Goal: Information Seeking & Learning: Find specific fact

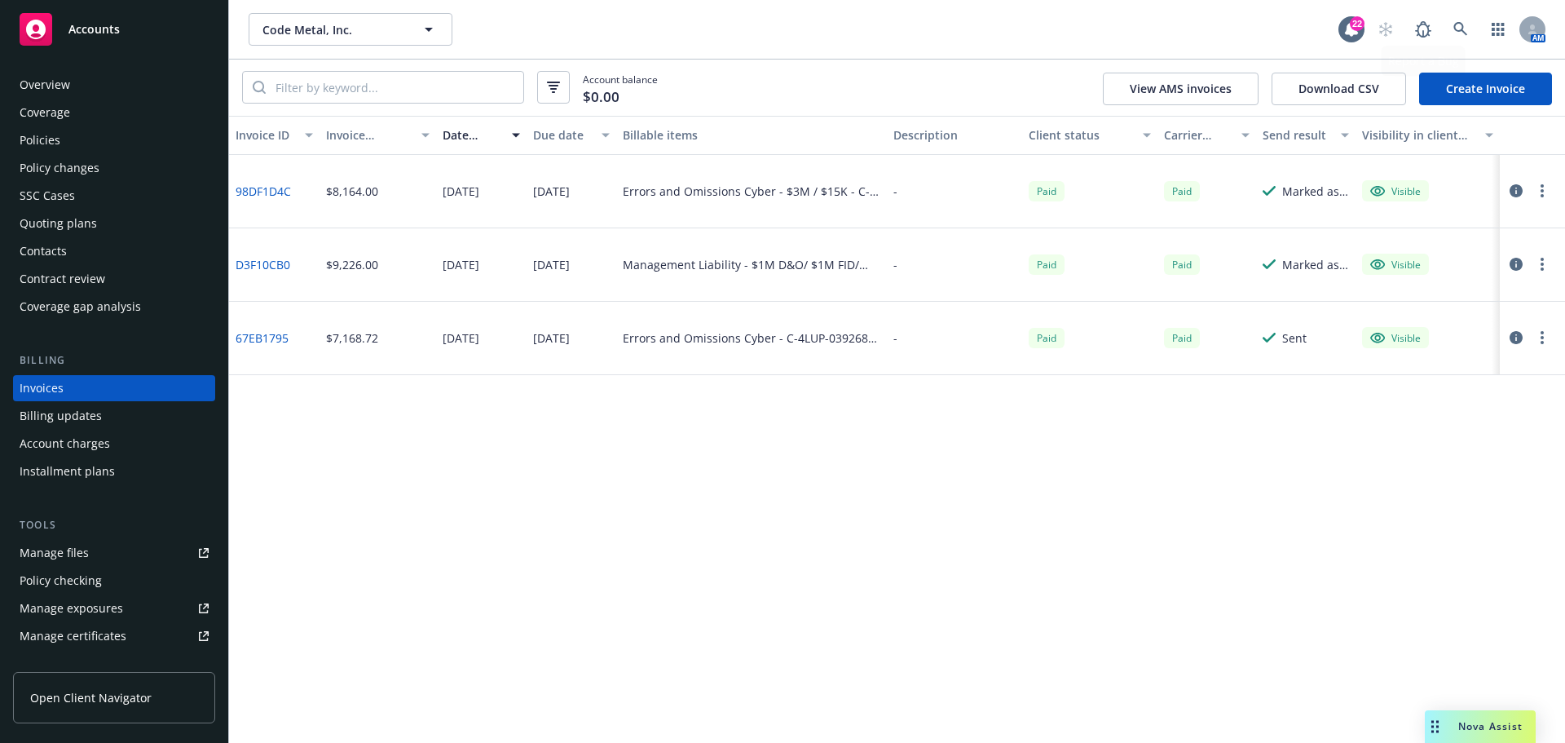
click at [1473, 29] on link at bounding box center [1460, 29] width 33 height 33
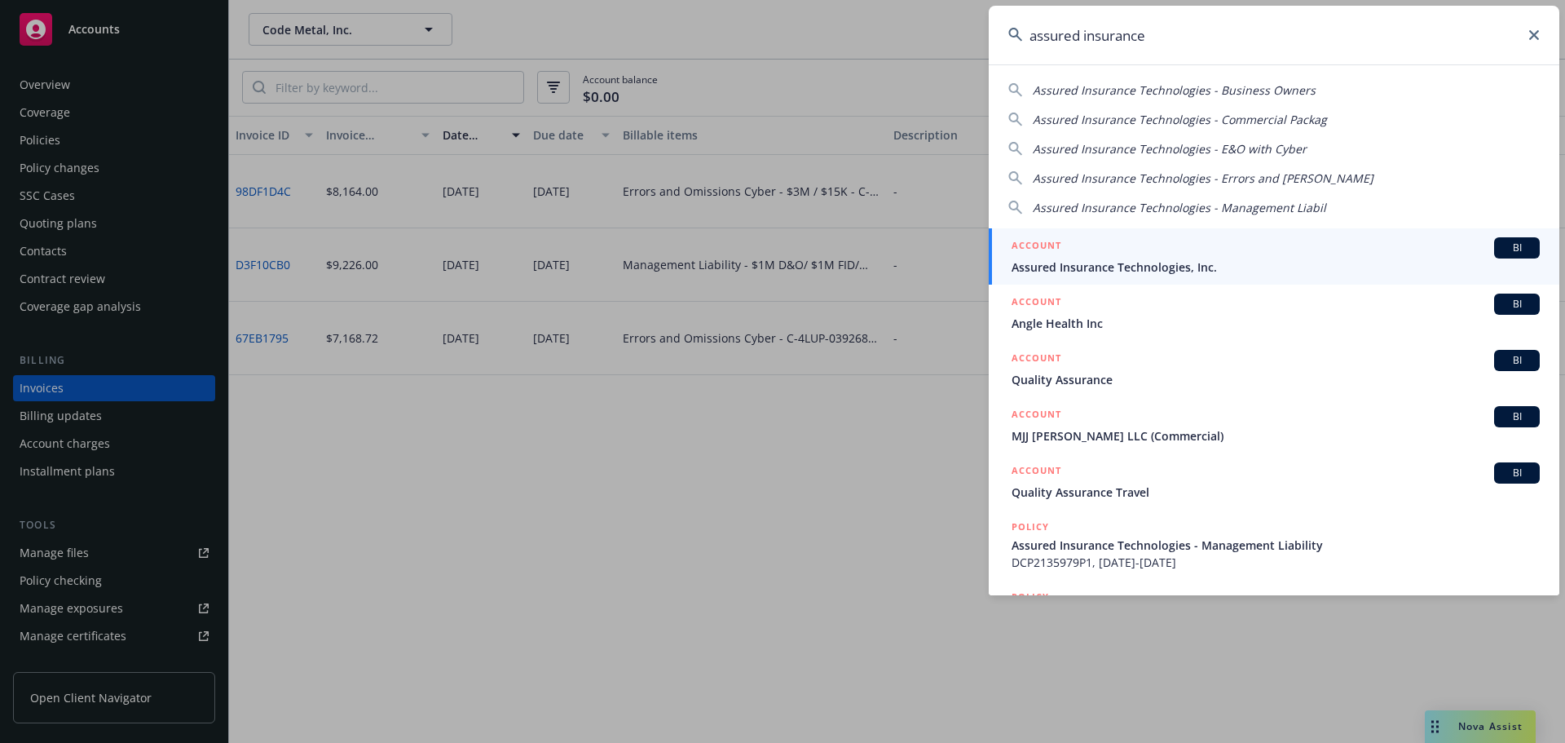
type input "assured insurance"
click at [1161, 272] on span "Assured Insurance Technologies, Inc." at bounding box center [1275, 266] width 528 height 17
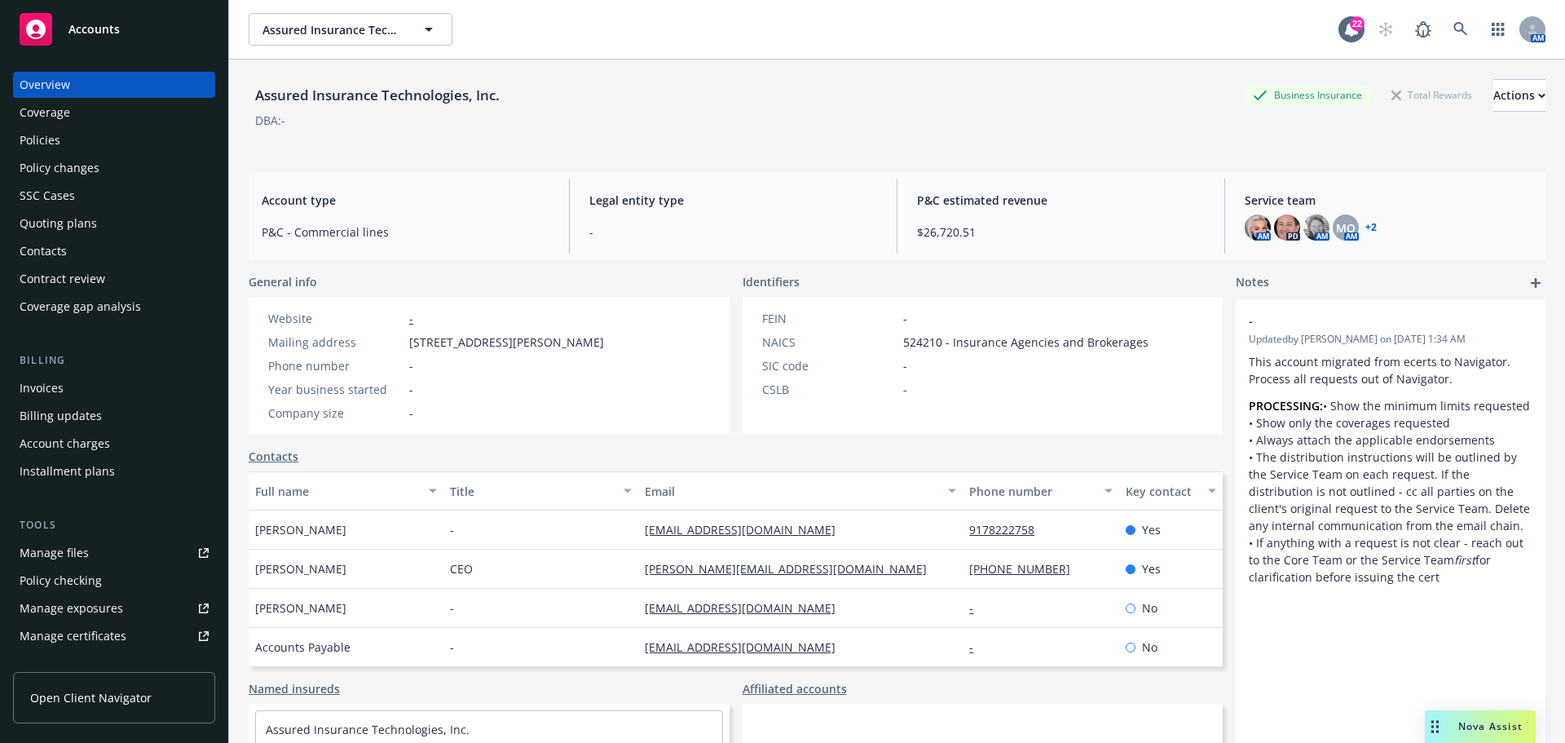
click at [115, 146] on div "Policies" at bounding box center [114, 140] width 189 height 26
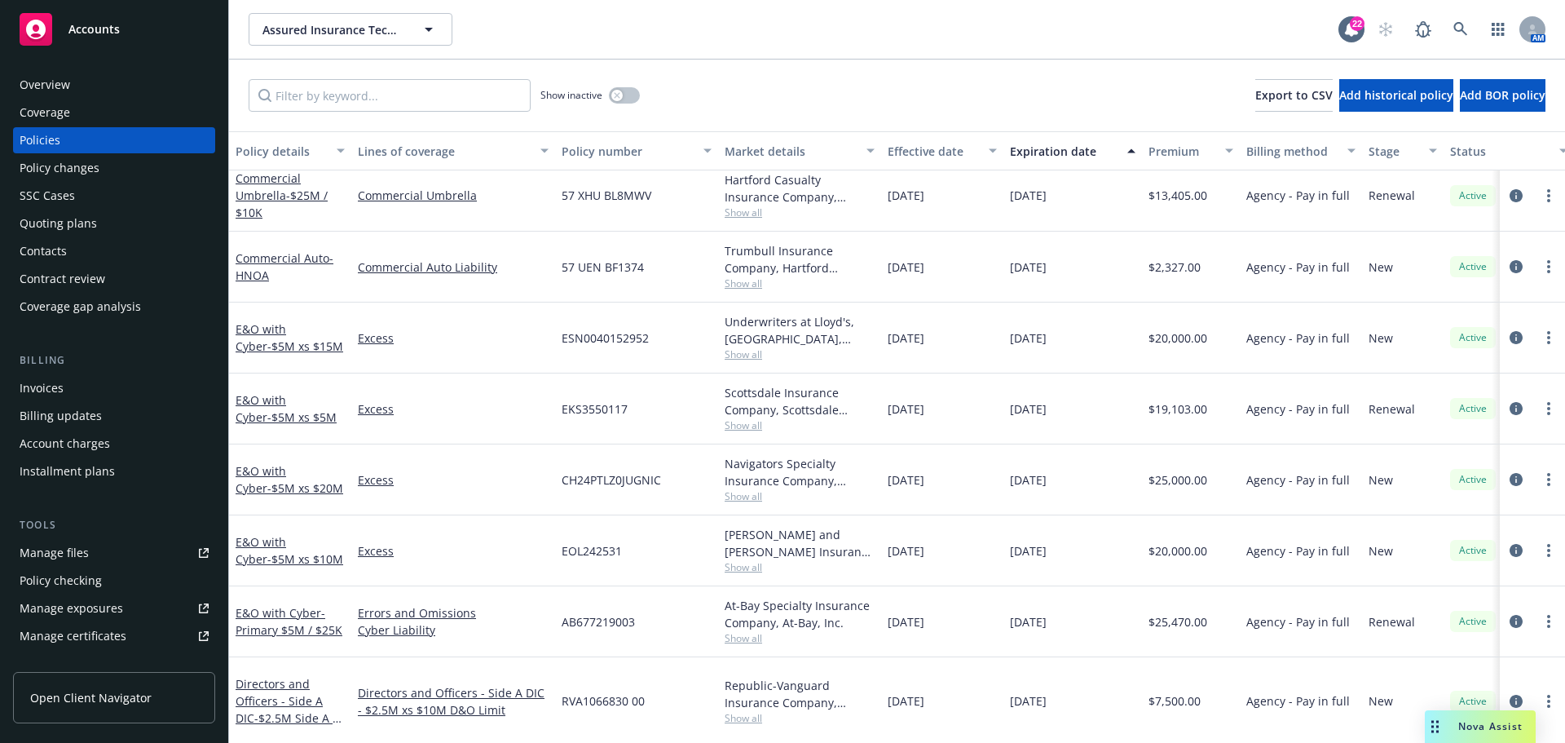
scroll to position [163, 0]
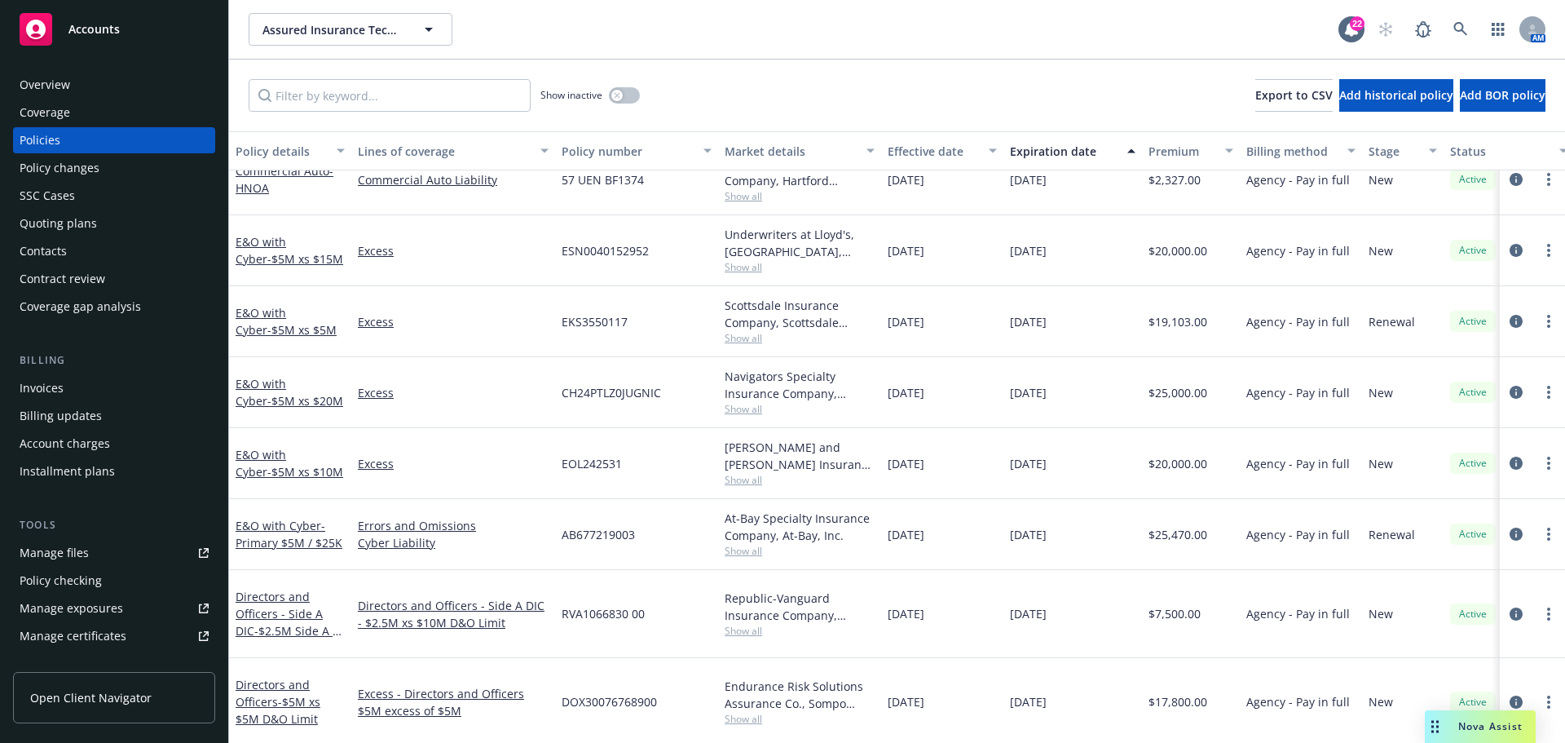
click at [564, 540] on span "AB677219003" at bounding box center [598, 534] width 73 height 17
click at [566, 540] on span "AB677219003" at bounding box center [598, 534] width 73 height 17
copy span "AB677219003"
click at [566, 462] on span "EOL242531" at bounding box center [592, 463] width 60 height 17
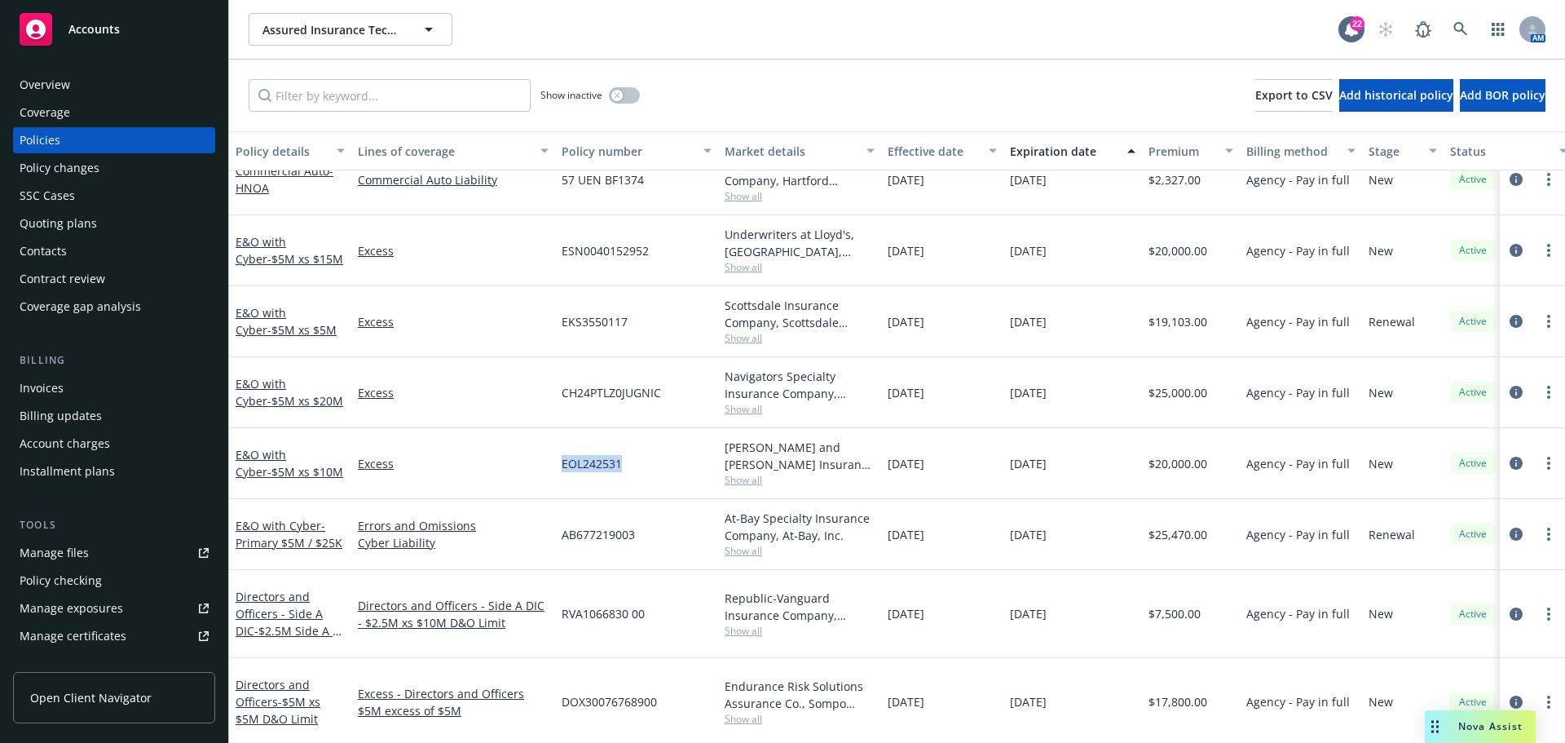
copy span "EOL242531"
click at [588, 324] on span "EKS3550117" at bounding box center [595, 321] width 66 height 17
copy span "EKS3550117"
drag, startPoint x: 557, startPoint y: 247, endPoint x: 647, endPoint y: 248, distance: 90.5
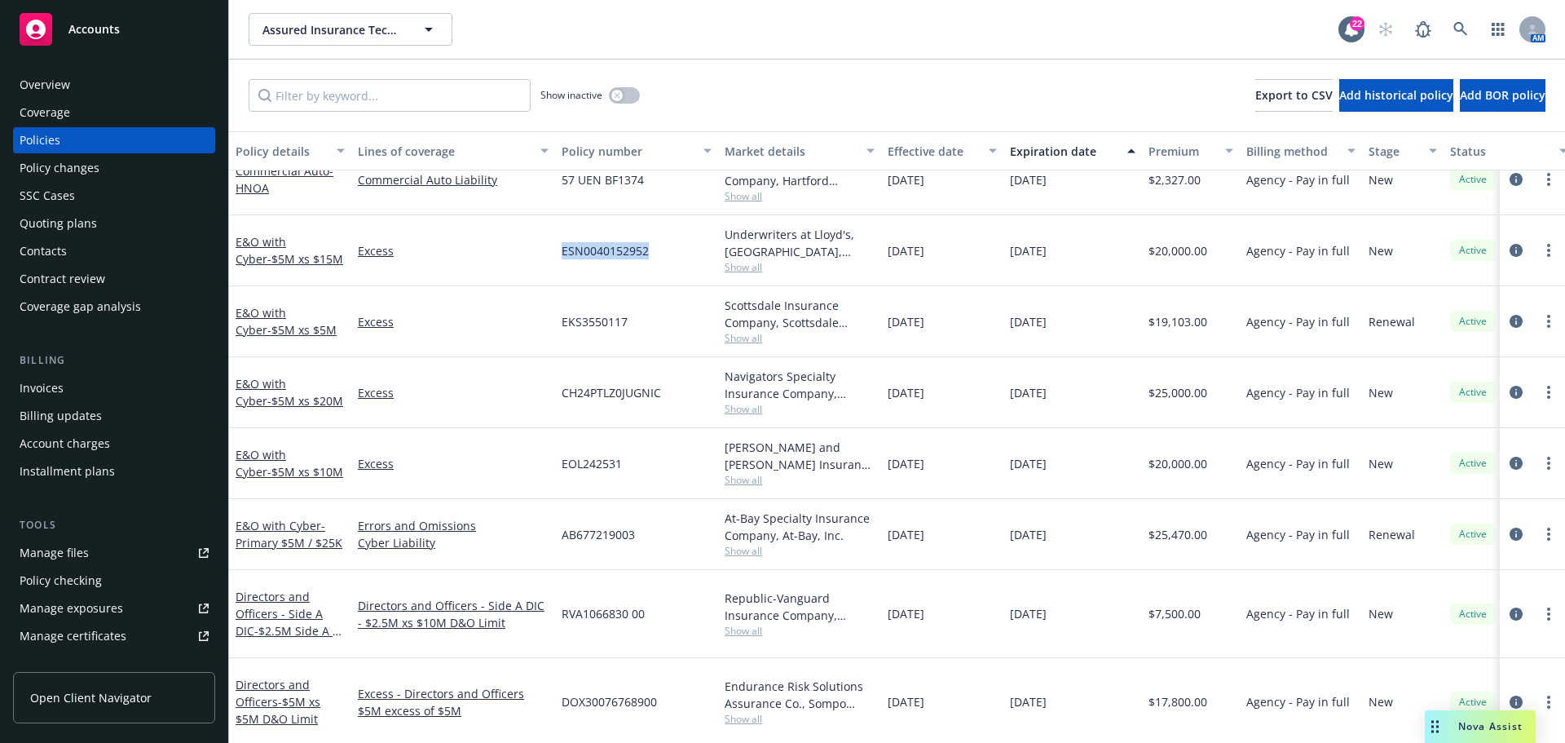
click at [647, 248] on div "ESN0040152952" at bounding box center [636, 250] width 163 height 71
copy span "ESN0040152952"
drag, startPoint x: 555, startPoint y: 397, endPoint x: 675, endPoint y: 396, distance: 119.8
click at [675, 396] on div "CH24PTLZ0JUGNIC" at bounding box center [636, 392] width 163 height 71
copy span "CH24PTLZ0JUGNIC"
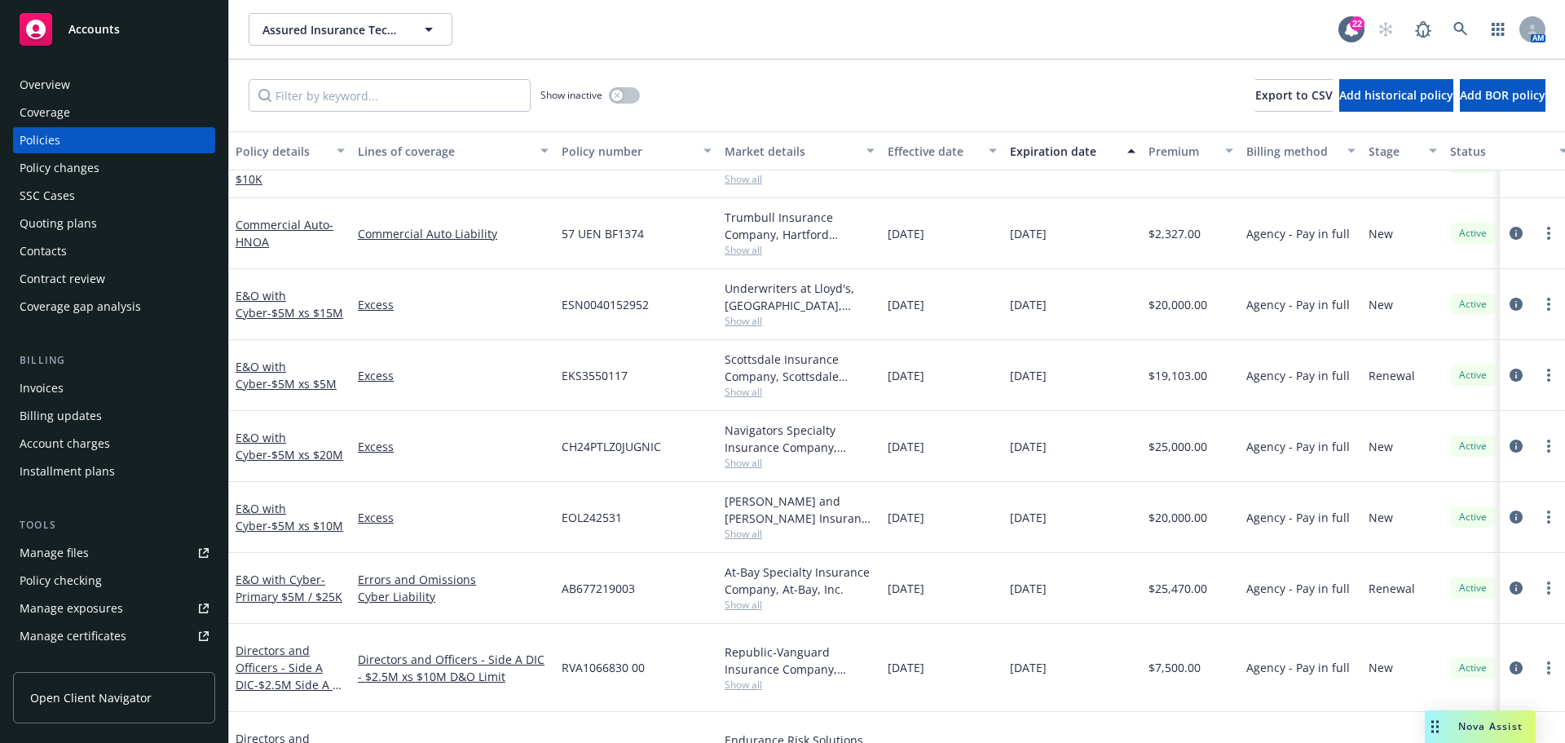
scroll to position [0, 0]
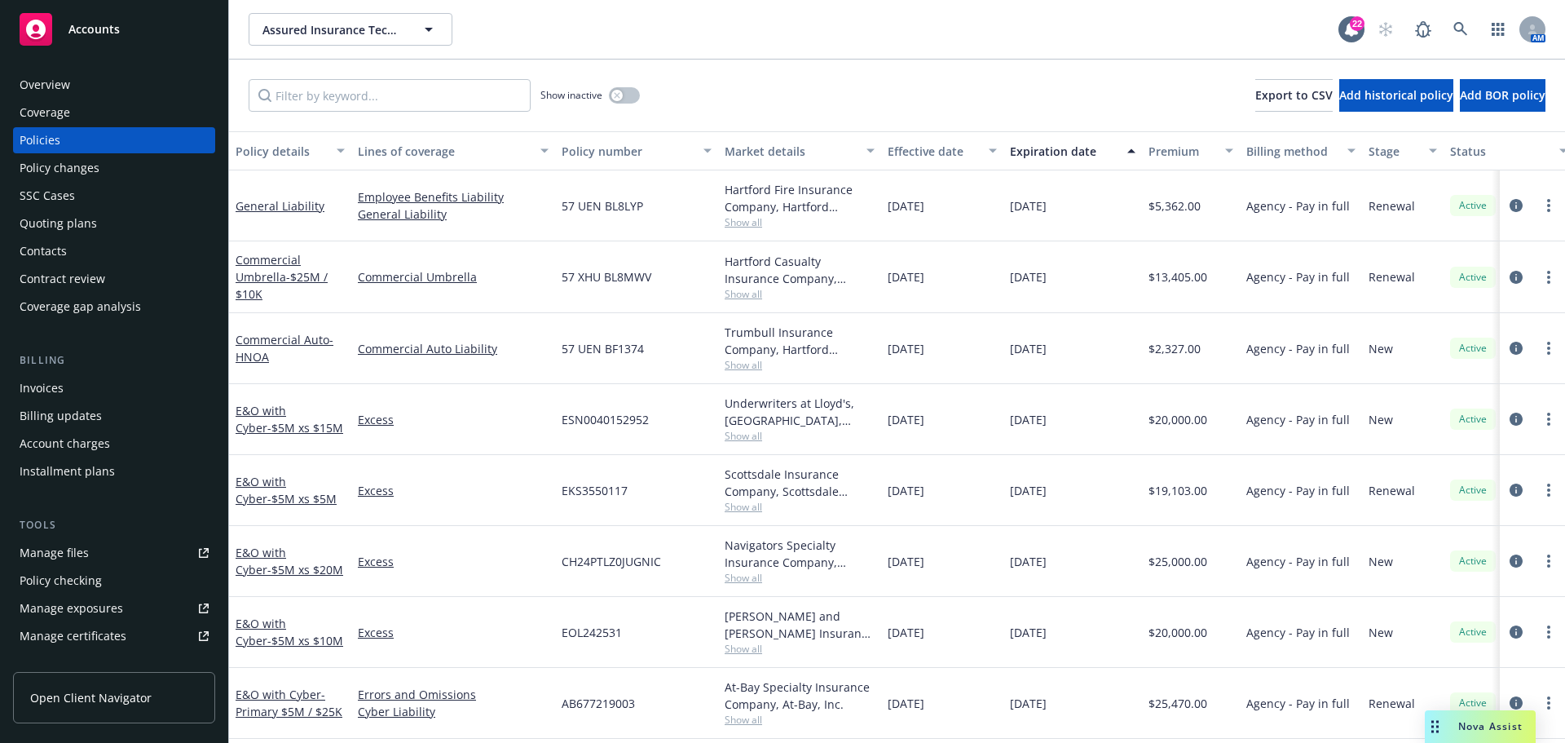
click at [50, 381] on div "Invoices" at bounding box center [42, 388] width 44 height 26
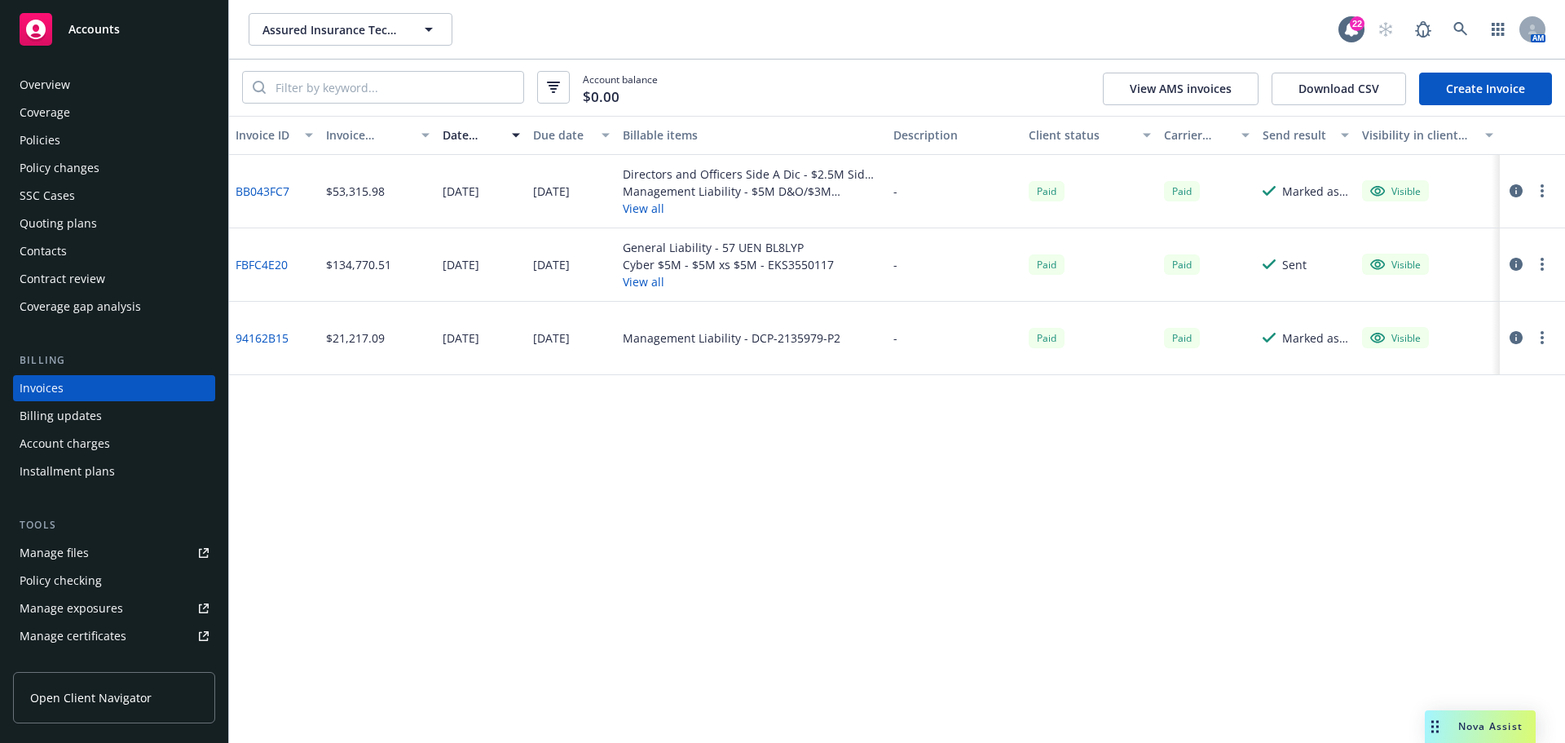
click at [638, 211] on button "View all" at bounding box center [752, 208] width 258 height 17
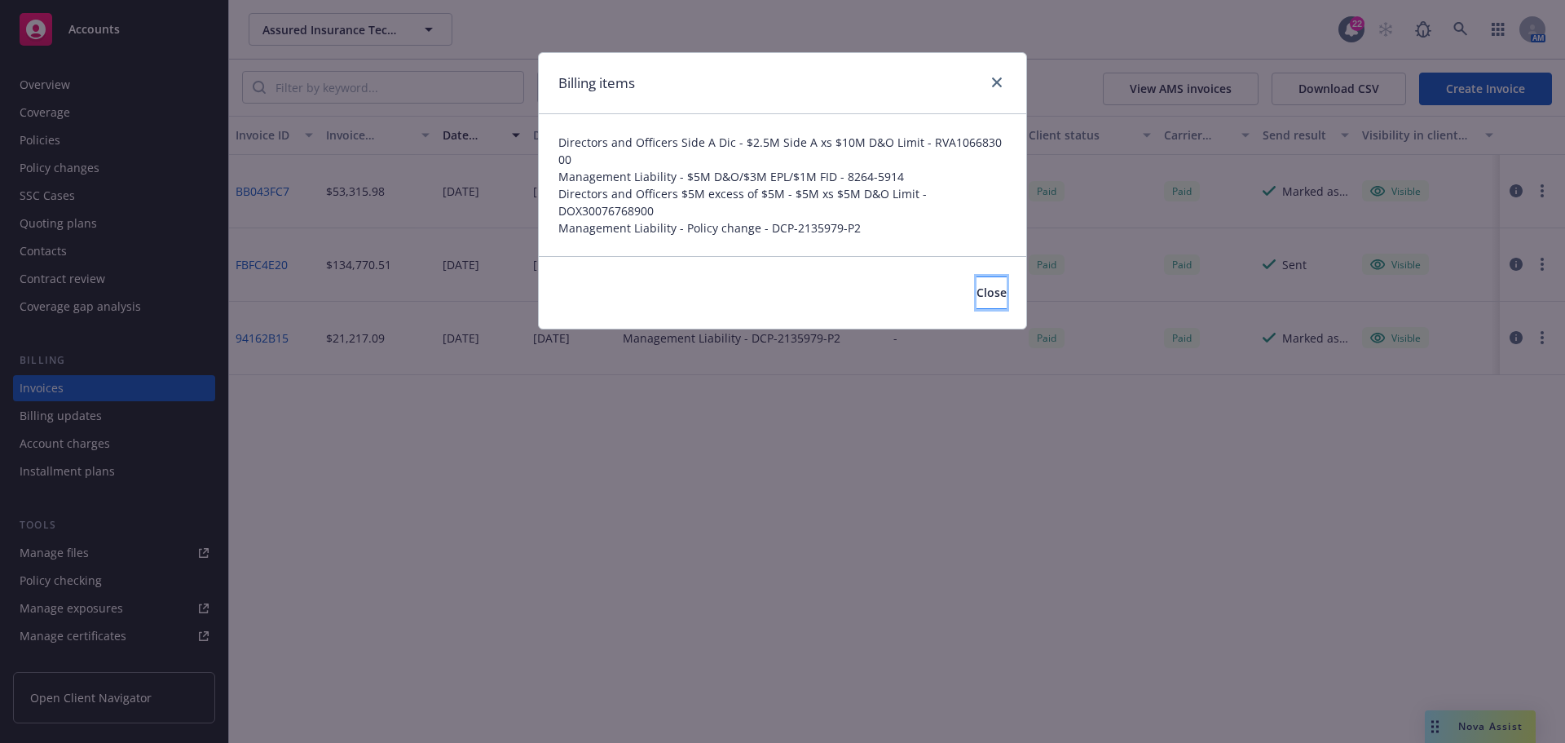
click at [976, 285] on button "Close" at bounding box center [991, 292] width 30 height 33
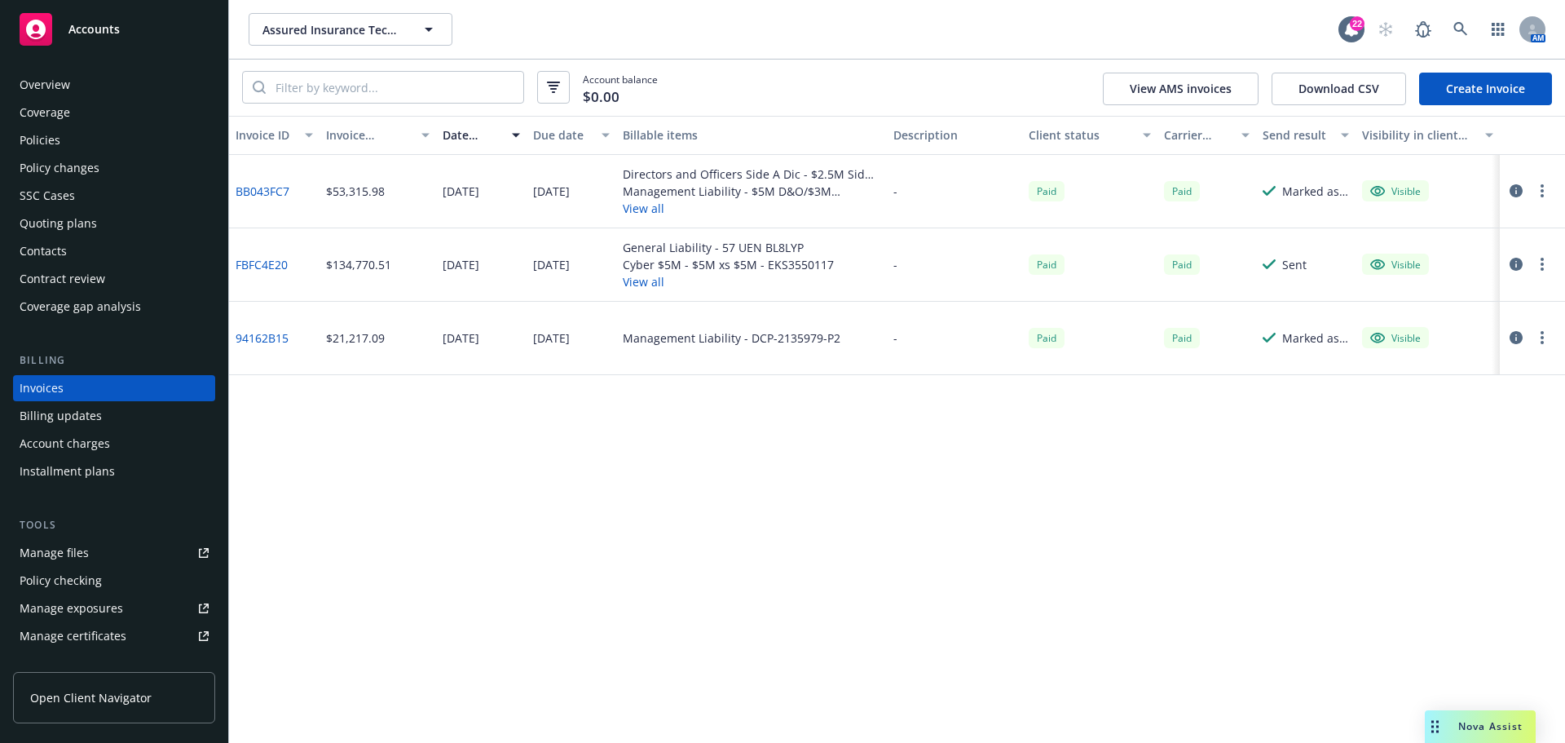
click at [628, 285] on button "View all" at bounding box center [728, 281] width 211 height 17
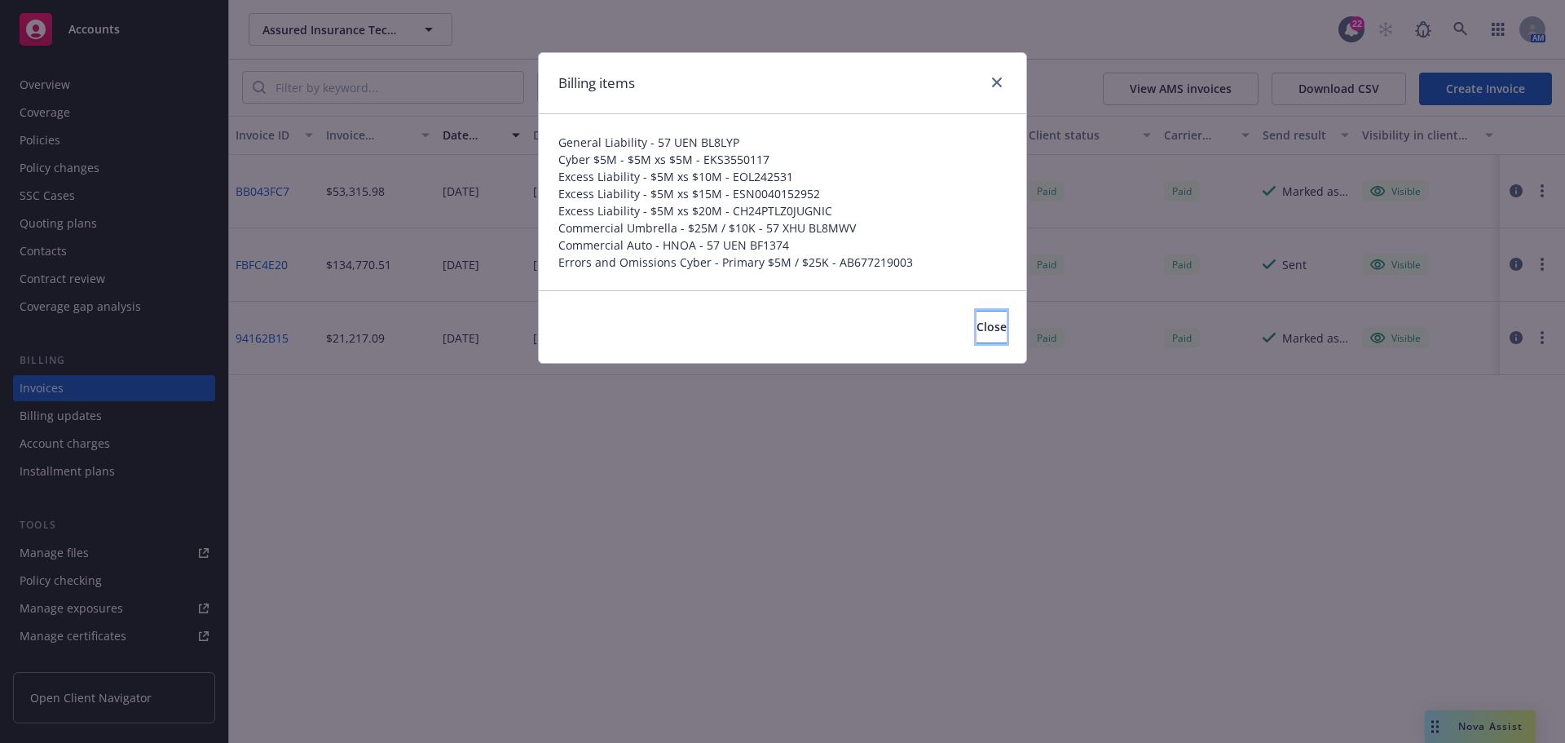
click at [976, 324] on span "Close" at bounding box center [991, 326] width 30 height 15
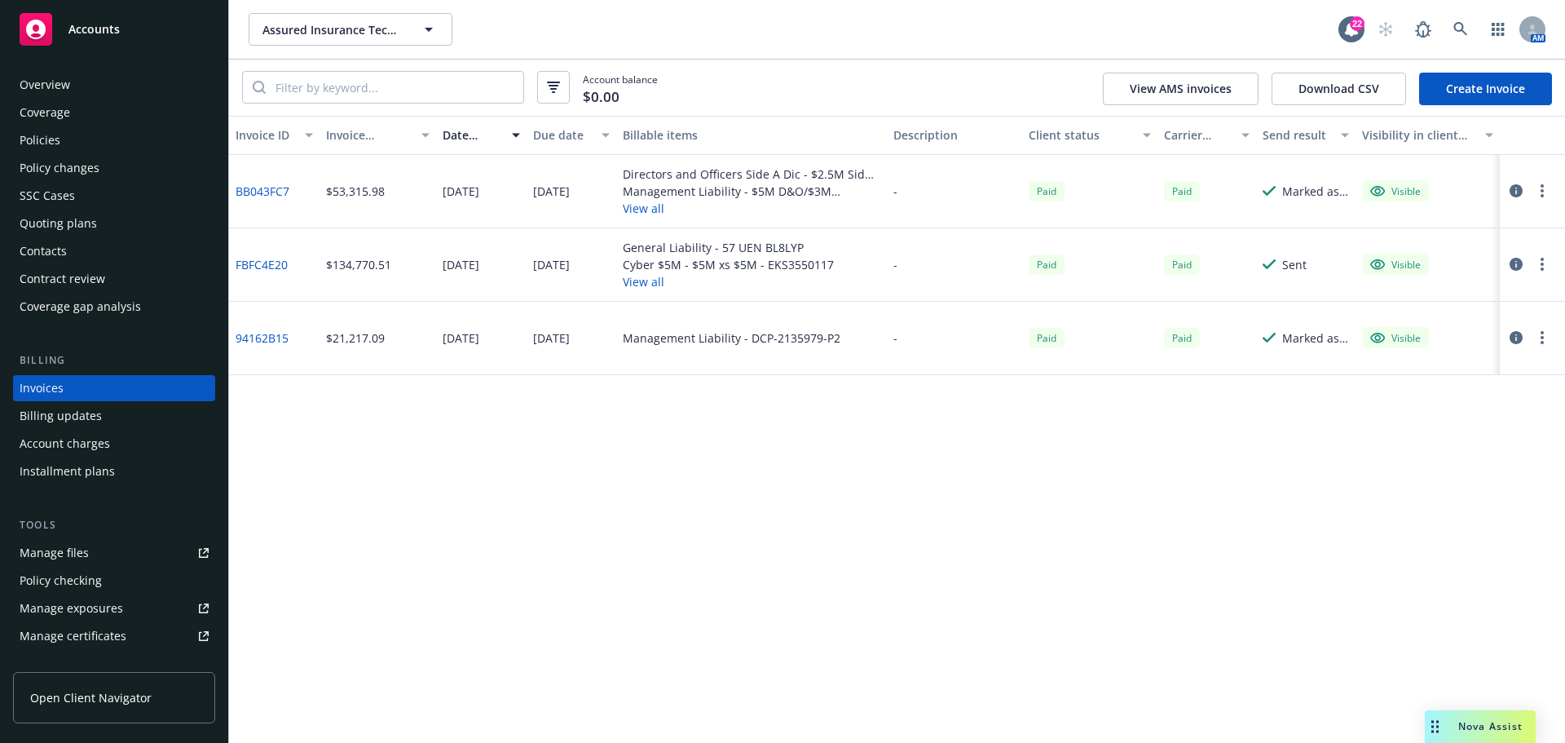
click at [269, 262] on link "FBFC4E20" at bounding box center [262, 264] width 52 height 17
click at [144, 141] on div "Policies" at bounding box center [114, 140] width 189 height 26
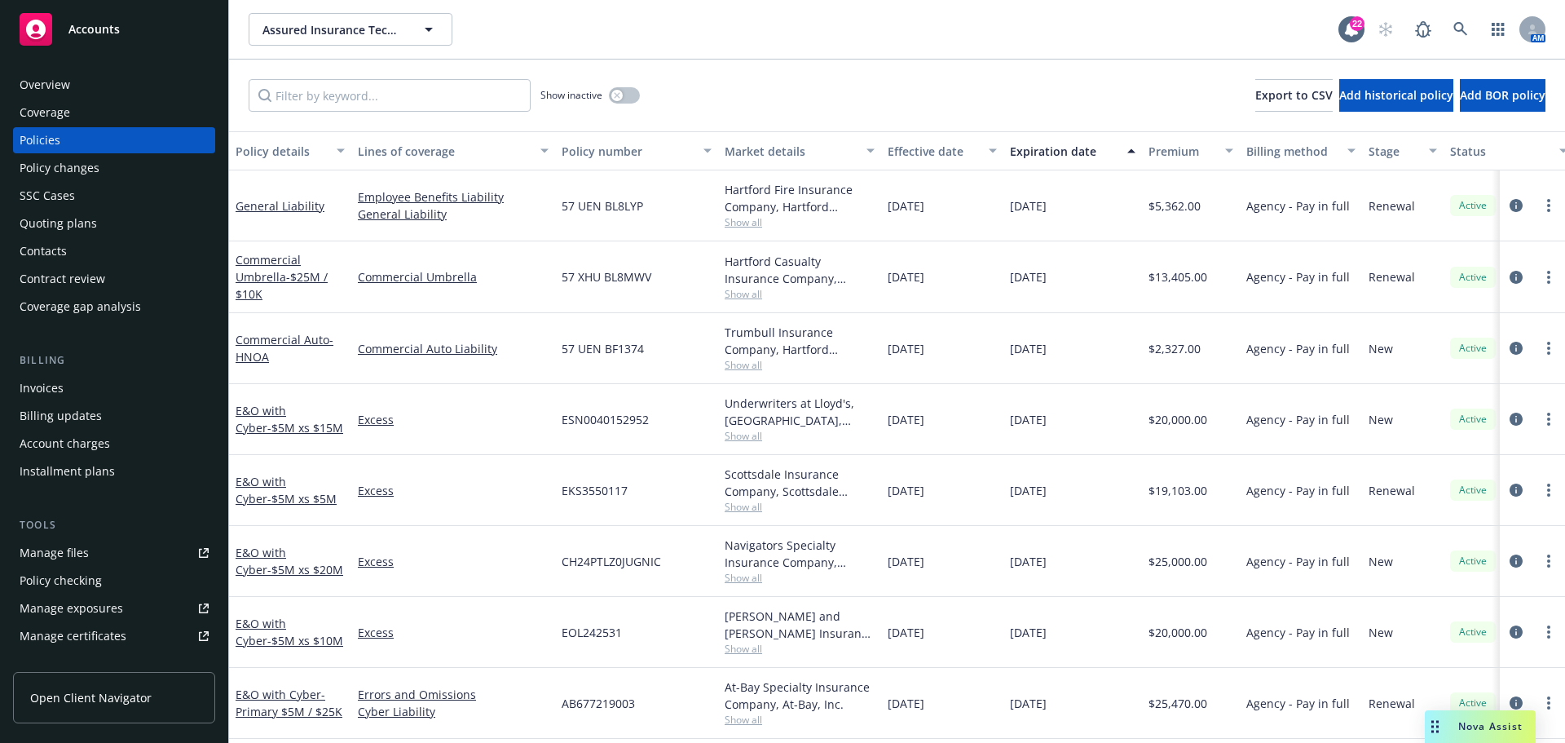
click at [137, 227] on div "Quoting plans" at bounding box center [114, 223] width 189 height 26
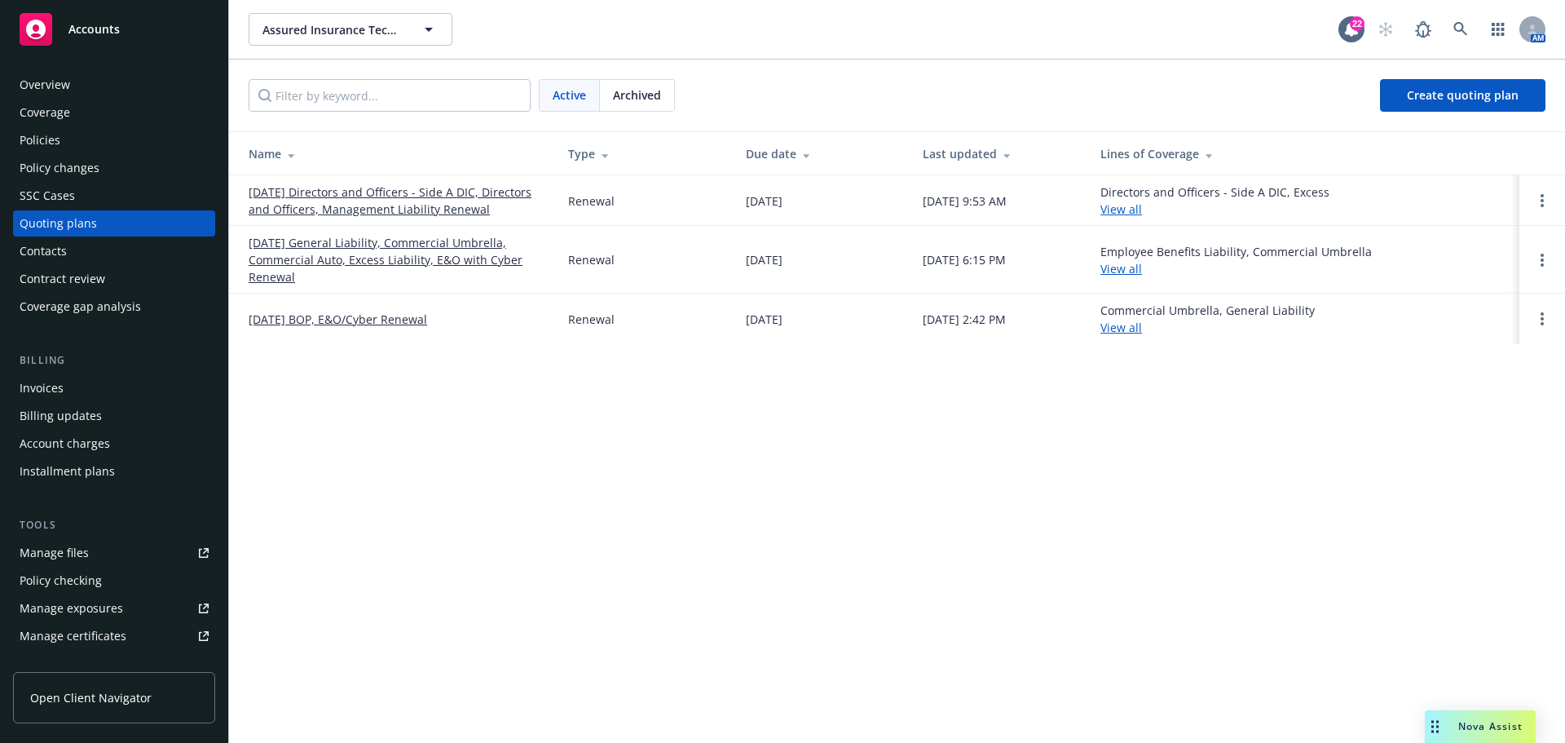
drag, startPoint x: 673, startPoint y: 97, endPoint x: 931, endPoint y: 130, distance: 259.6
click at [931, 130] on div "Active Archived Create quoting plan" at bounding box center [897, 95] width 1336 height 72
click at [422, 251] on link "[DATE] General Liability, Commercial Umbrella, Commercial Auto, Excess Liabilit…" at bounding box center [395, 259] width 293 height 51
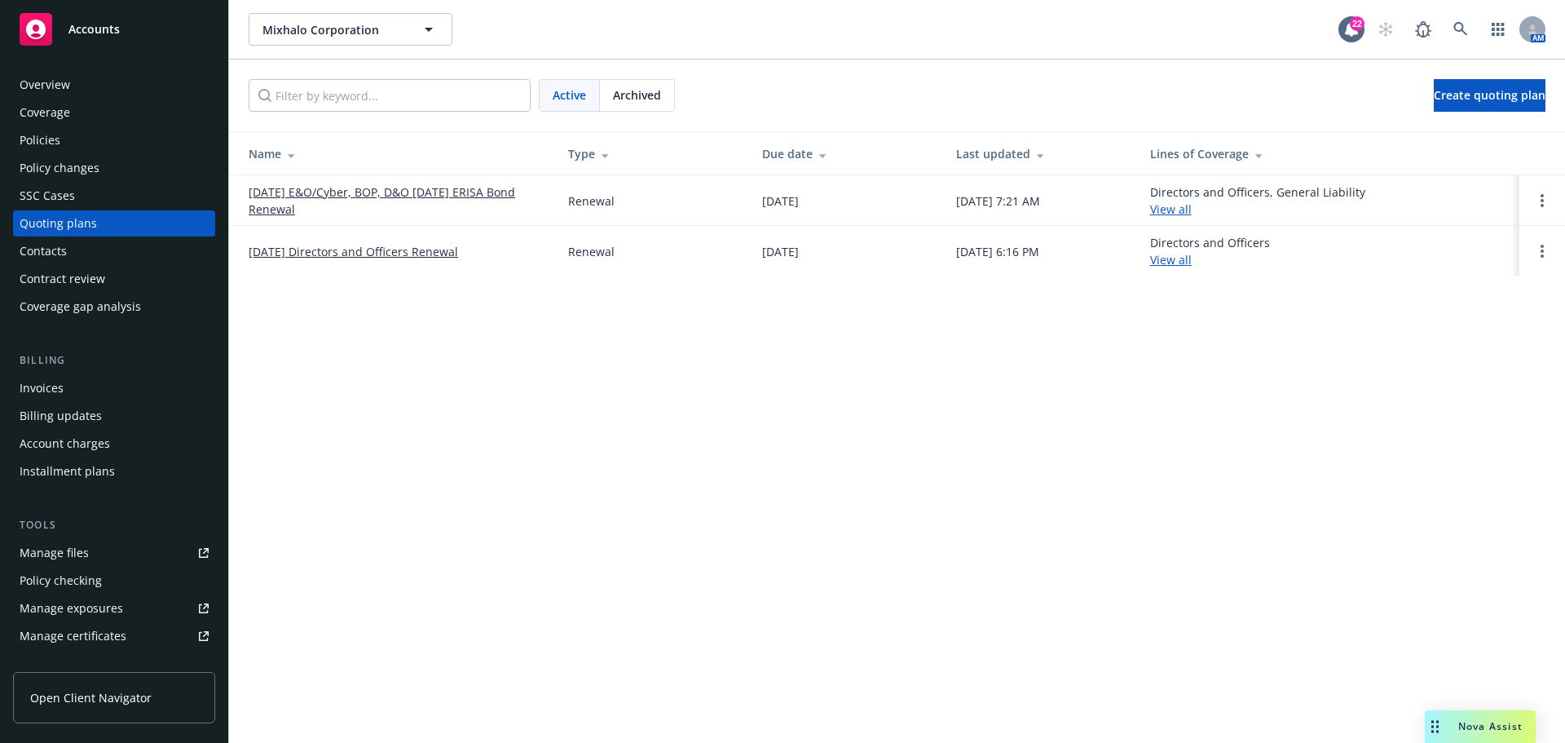
click at [95, 141] on div "Policies" at bounding box center [114, 140] width 189 height 26
